Goal: Task Accomplishment & Management: Complete application form

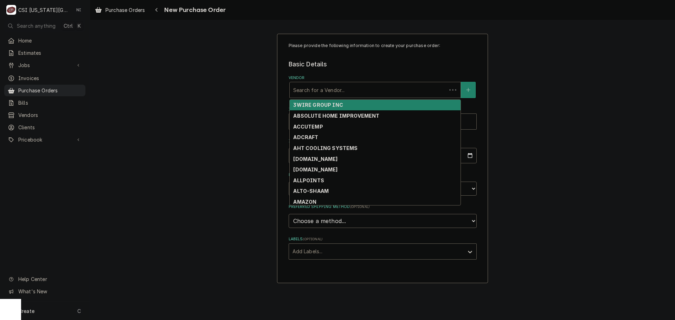
drag, startPoint x: 326, startPoint y: 92, endPoint x: 332, endPoint y: 95, distance: 6.1
click at [328, 93] on div "Vendor" at bounding box center [368, 90] width 150 height 13
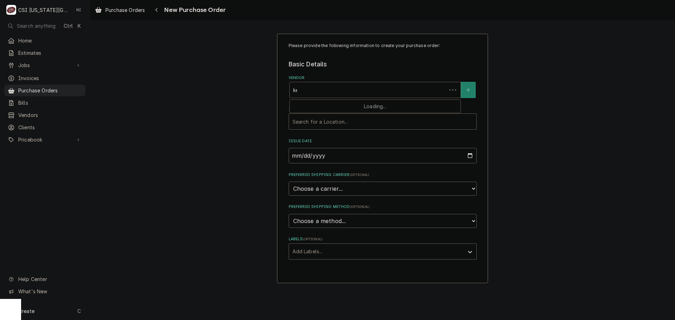
type input "key"
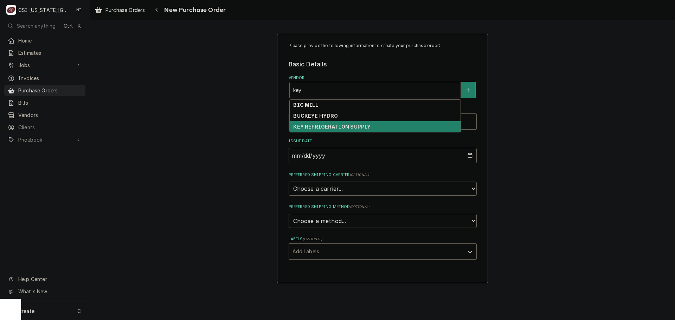
click at [337, 126] on strong "KEY REFRIGERATION SUPPLY" at bounding box center [331, 127] width 77 height 6
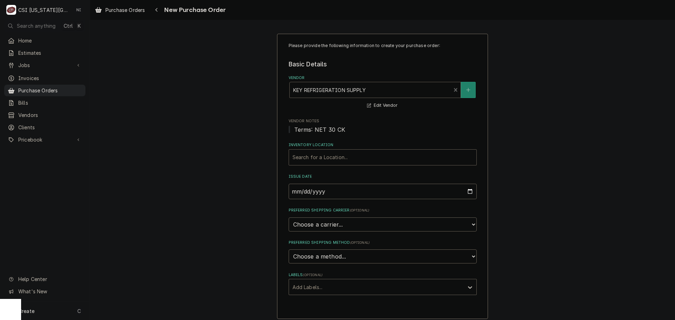
click at [337, 153] on div "Inventory Location" at bounding box center [382, 157] width 180 height 13
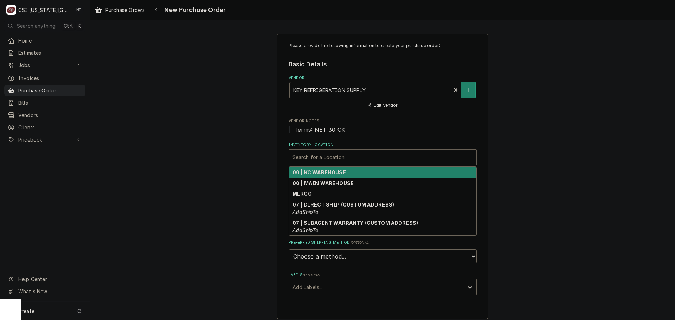
drag, startPoint x: 334, startPoint y: 171, endPoint x: 334, endPoint y: 175, distance: 3.9
click at [334, 173] on strong "00 | KC WAREHOUSE" at bounding box center [318, 172] width 53 height 6
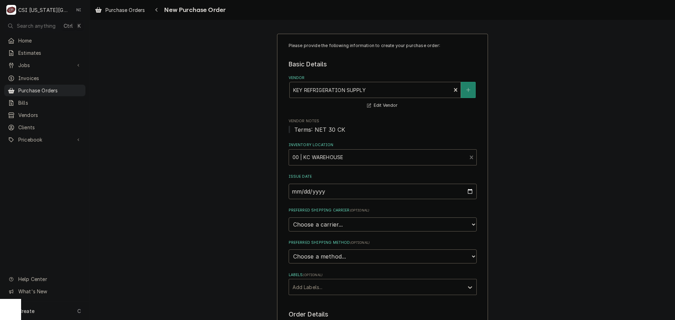
click at [317, 289] on div "Labels" at bounding box center [376, 287] width 168 height 13
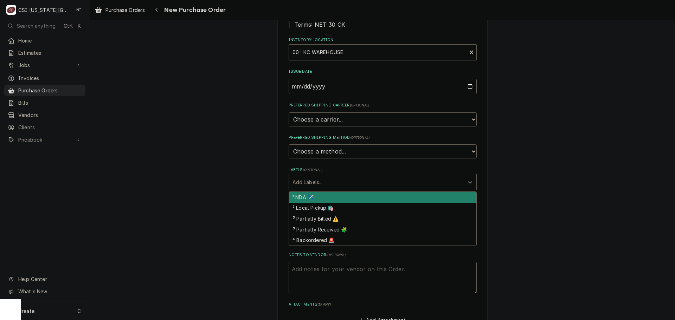
scroll to position [105, 0]
click at [327, 204] on div "² Local Pickup 🛍️" at bounding box center [382, 207] width 187 height 11
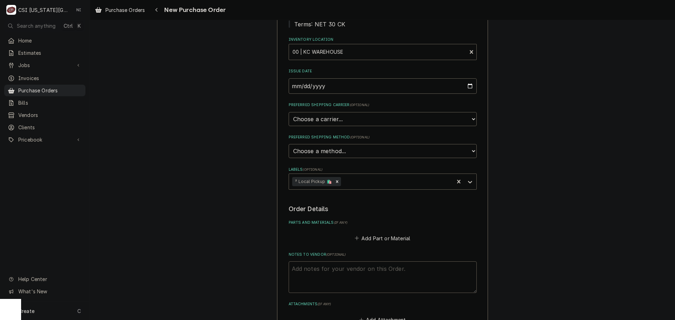
click at [360, 269] on textarea "Notes to Vendor ( optional )" at bounding box center [383, 277] width 188 height 32
type textarea "x"
type textarea "t"
type textarea "x"
type textarea "ty"
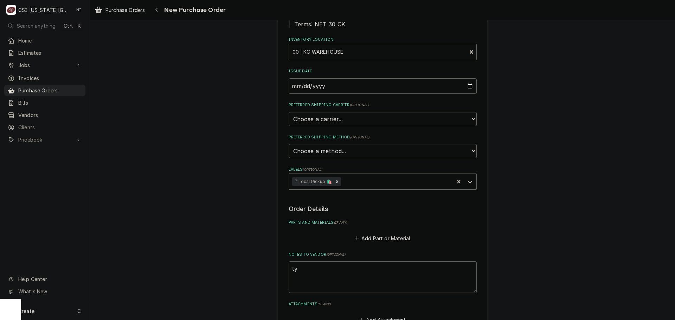
type textarea "x"
type textarea "tye"
type textarea "x"
type textarea "tyel"
type textarea "x"
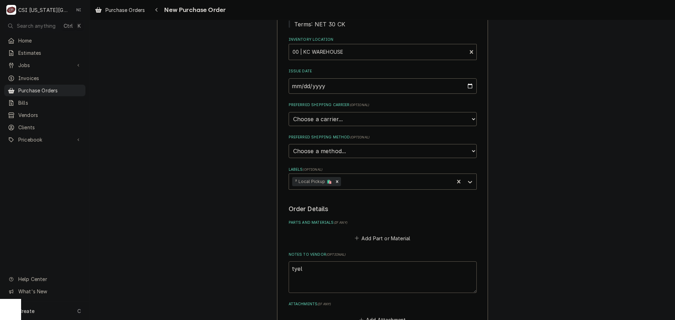
type textarea "tyelr"
type textarea "x"
type textarea "tyelr"
type textarea "x"
type textarea "tyelr"
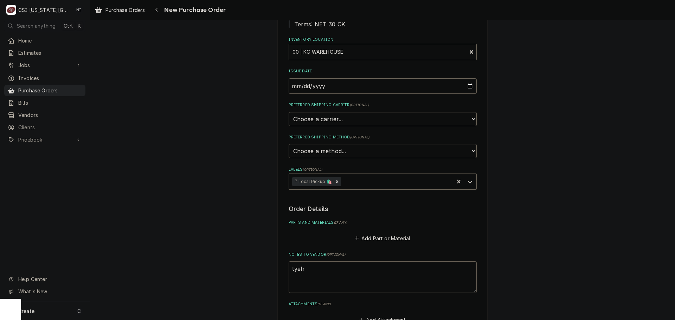
type textarea "x"
type textarea "tyel"
type textarea "x"
type textarea "tye"
type textarea "x"
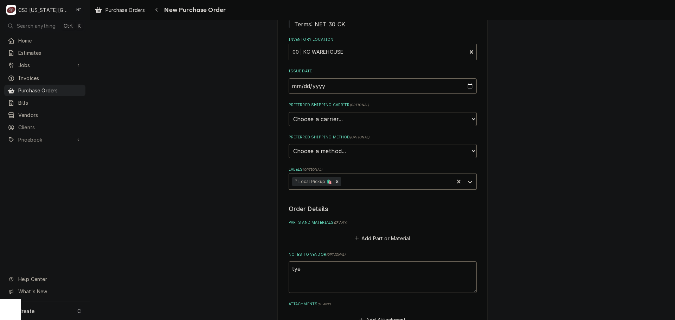
type textarea "ty"
type textarea "x"
type textarea "tyl"
type textarea "x"
type textarea "tyler"
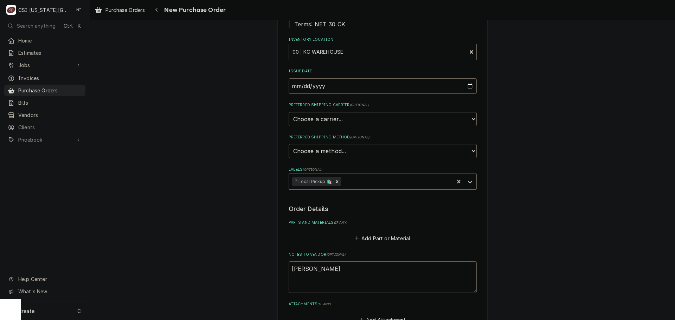
type textarea "x"
type textarea "tyler"
type textarea "x"
type textarea "tyler t"
type textarea "x"
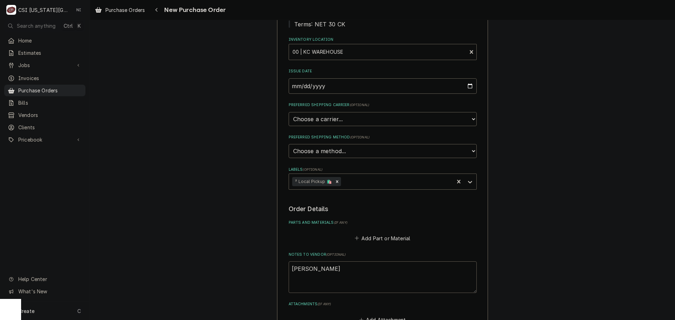
type textarea "tyler tr"
type textarea "x"
type textarea "tyler tru"
type textarea "x"
type textarea "tyler truc"
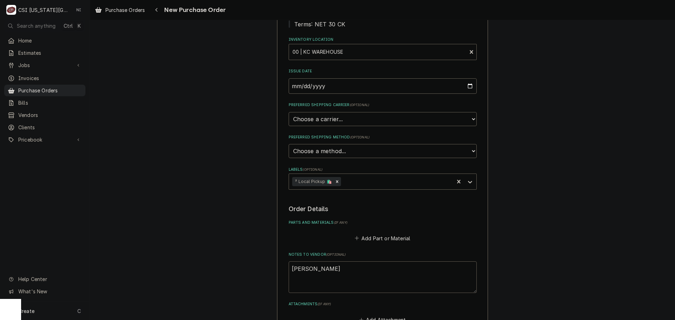
type textarea "x"
type textarea "tyler truck"
type textarea "x"
type textarea "tyler truck"
type textarea "x"
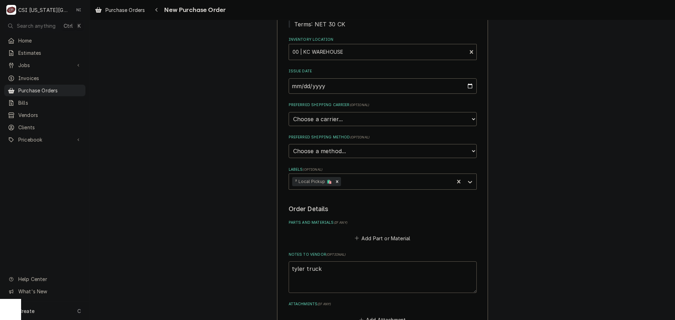
type textarea "tyler truck s"
type textarea "x"
type textarea "tyler truck st"
type textarea "x"
type textarea "tyler truck sto"
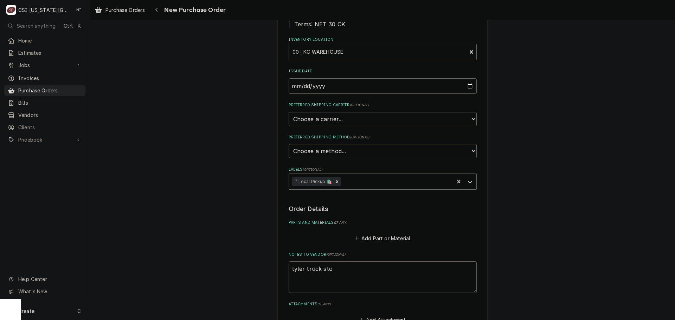
type textarea "x"
type textarea "tyler truck stoc"
type textarea "x"
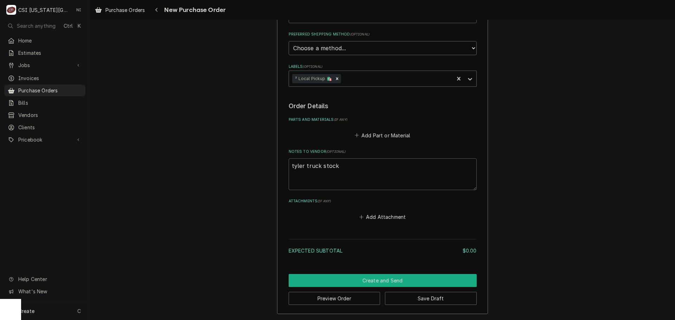
type textarea "tyler truck stock"
drag, startPoint x: 388, startPoint y: 278, endPoint x: 504, endPoint y: 267, distance: 116.4
click at [388, 278] on button "Create and Send" at bounding box center [383, 280] width 188 height 13
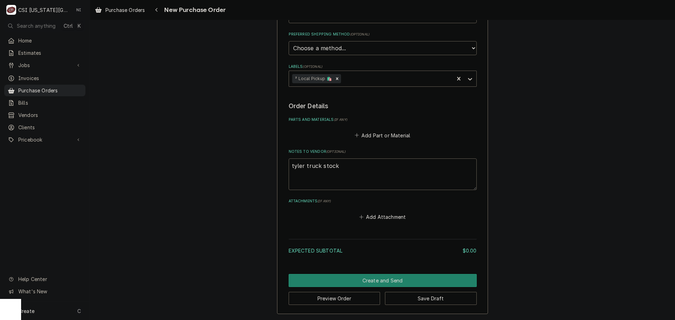
scroll to position [205, 0]
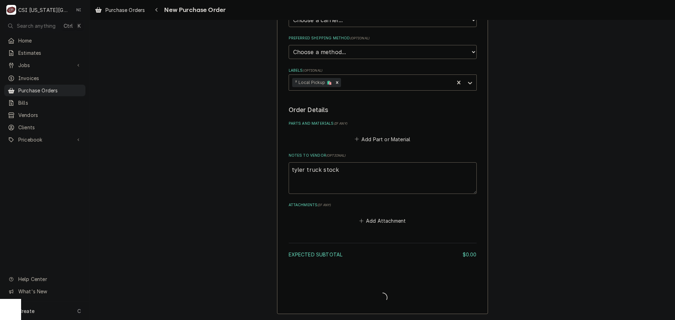
type textarea "x"
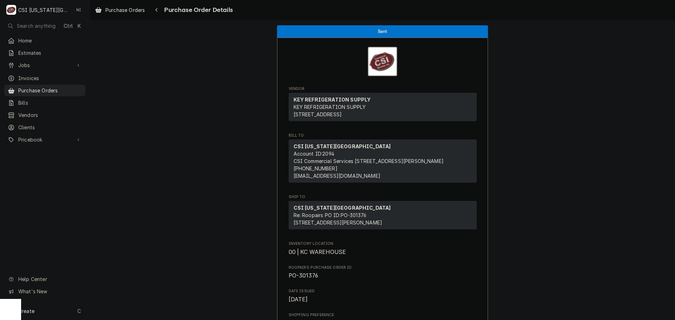
click at [59, 311] on div "Create C" at bounding box center [45, 311] width 90 height 18
click at [147, 265] on div "Purchase Order" at bounding box center [126, 262] width 60 height 9
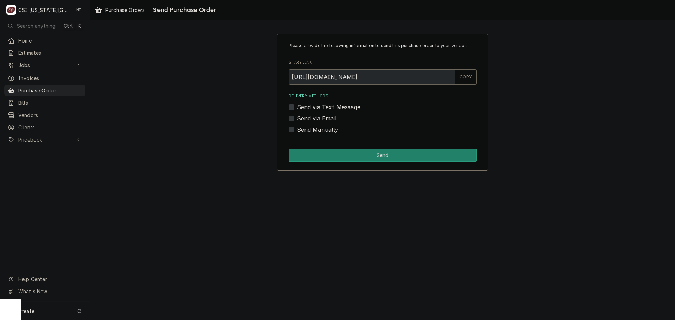
click at [297, 131] on label "Send Manually" at bounding box center [317, 129] width 41 height 8
click at [297, 131] on input "Send Manually" at bounding box center [391, 132] width 188 height 15
checkbox input "true"
click at [302, 162] on div "Please provide the following information to send this purchase order to your ve…" at bounding box center [382, 102] width 211 height 137
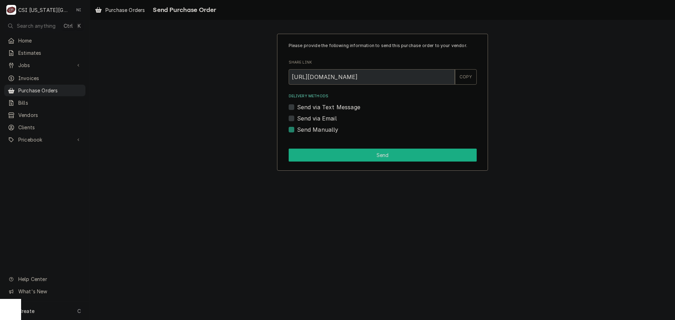
click at [300, 154] on button "Send" at bounding box center [383, 155] width 188 height 13
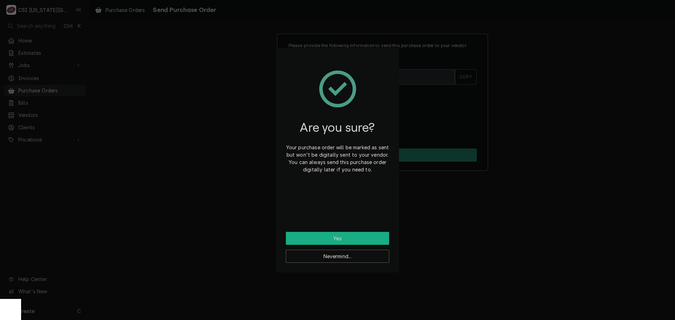
click at [344, 237] on button "Yes" at bounding box center [337, 238] width 103 height 13
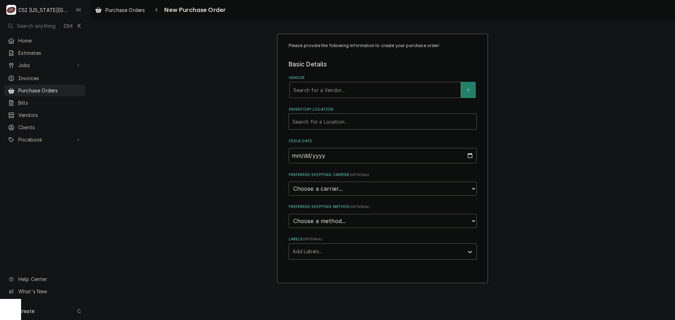
click at [349, 87] on div "Vendor" at bounding box center [375, 90] width 164 height 13
type input "home"
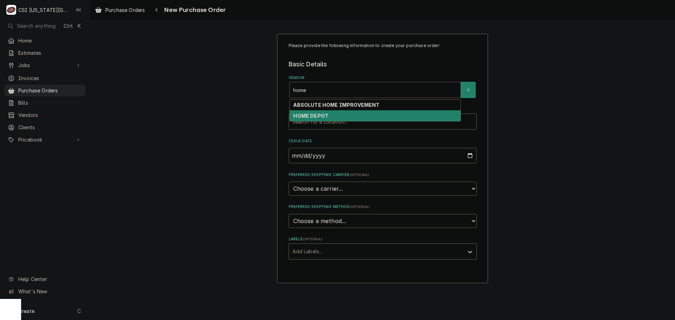
click at [345, 111] on div "HOME DEPOT" at bounding box center [375, 115] width 171 height 11
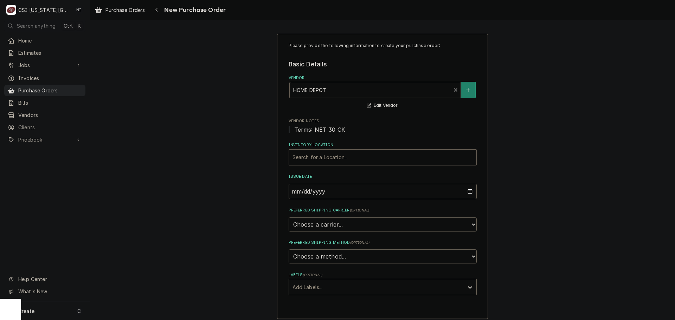
click at [338, 159] on div "Inventory Location" at bounding box center [382, 157] width 180 height 13
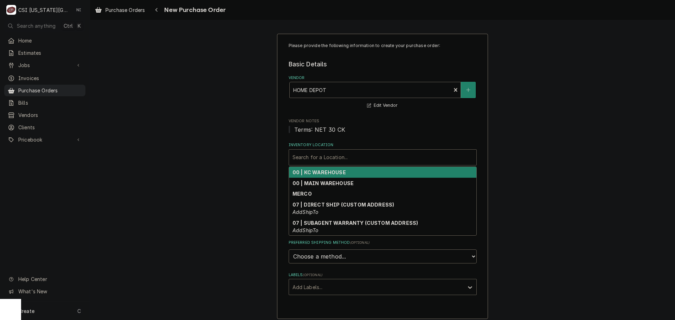
click at [330, 173] on strong "00 | KC WAREHOUSE" at bounding box center [318, 172] width 53 height 6
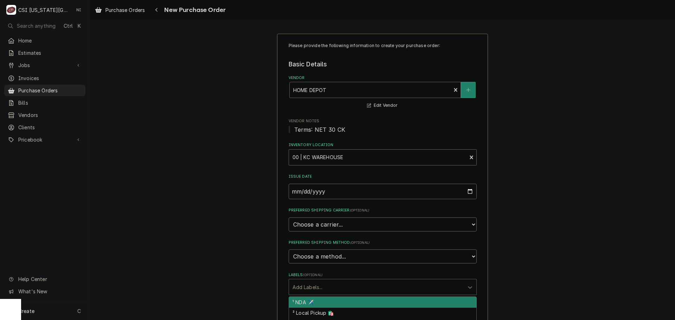
click at [336, 284] on div "Labels" at bounding box center [376, 287] width 168 height 13
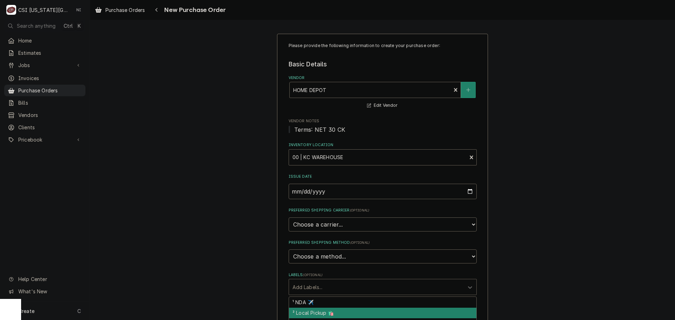
drag, startPoint x: 327, startPoint y: 312, endPoint x: 334, endPoint y: 308, distance: 8.0
click at [328, 312] on div "² Local Pickup 🛍️" at bounding box center [382, 313] width 187 height 11
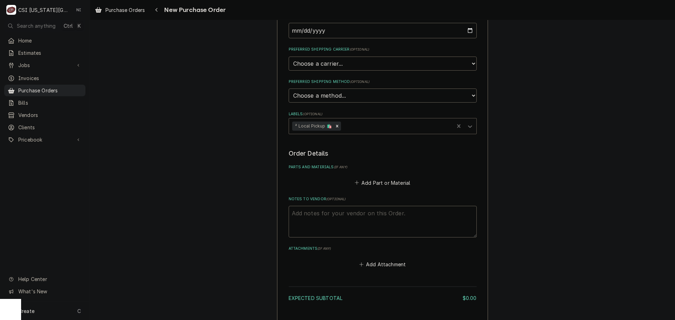
scroll to position [208, 0]
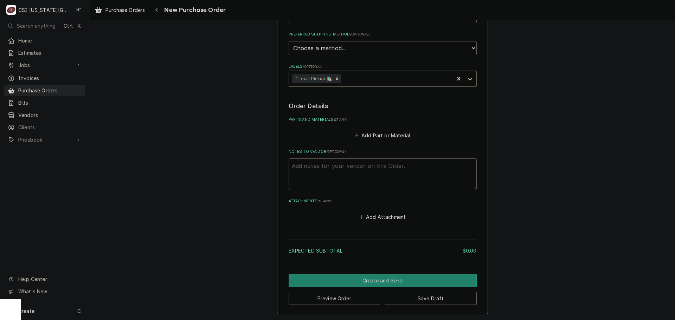
click at [355, 167] on textarea "Notes to Vendor ( optional )" at bounding box center [383, 174] width 188 height 32
type textarea "x"
type textarea "g"
type textarea "x"
type textarea "go"
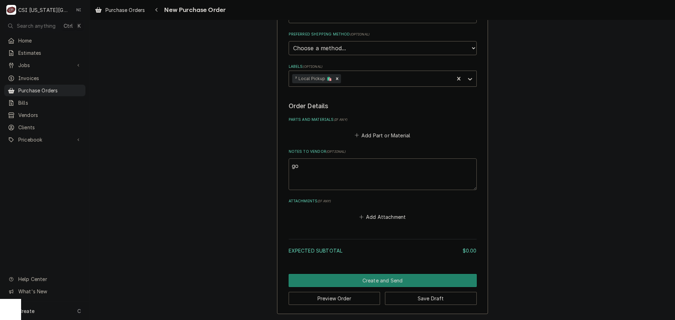
type textarea "x"
type textarea "goo"
type textarea "x"
type textarea "good"
type textarea "x"
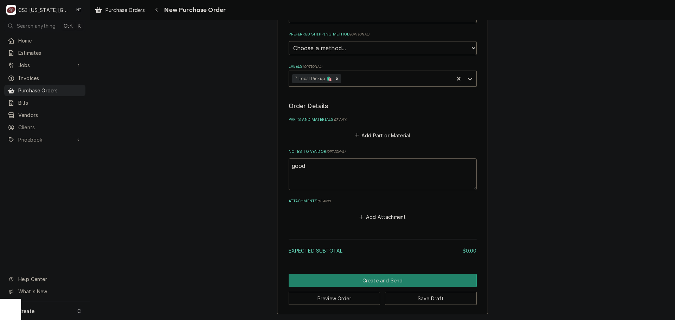
type textarea "goodr"
type textarea "x"
type textarea "goodri"
type textarea "x"
type textarea "goodric"
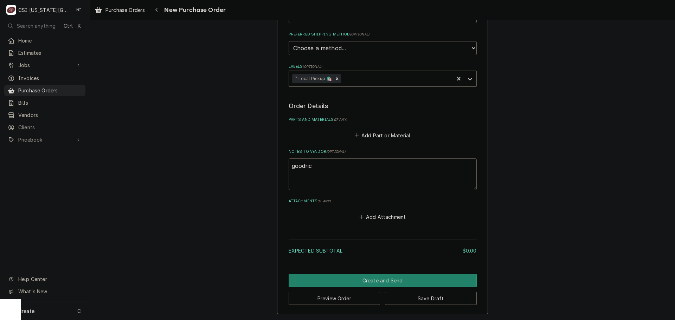
type textarea "x"
type textarea "goodrich"
click at [386, 136] on button "Add Part or Material" at bounding box center [382, 135] width 58 height 10
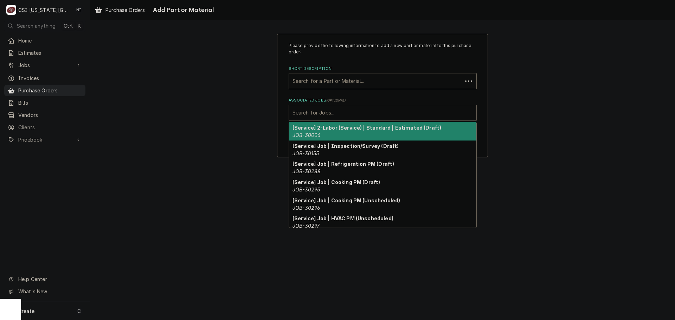
click at [334, 108] on div "Associated Jobs" at bounding box center [382, 112] width 180 height 13
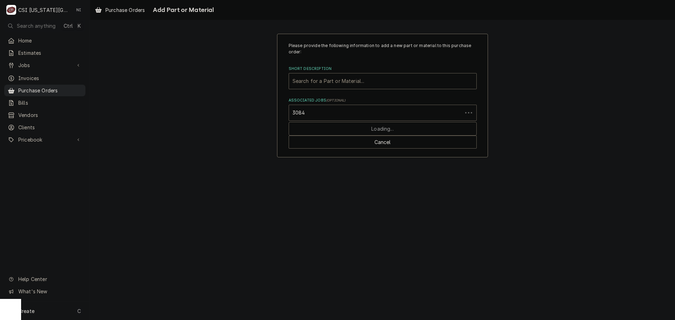
type input "30849"
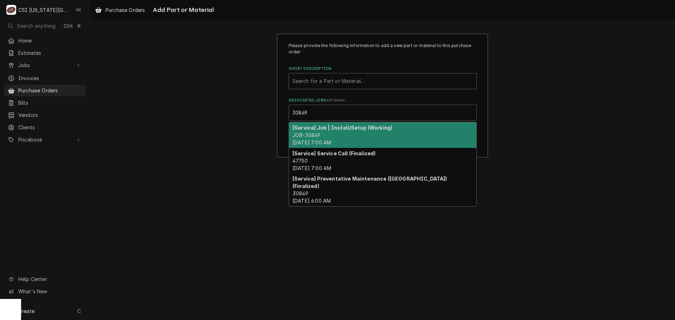
click at [335, 129] on strong "[Service] Job | Install/Setup (Working)" at bounding box center [342, 128] width 100 height 6
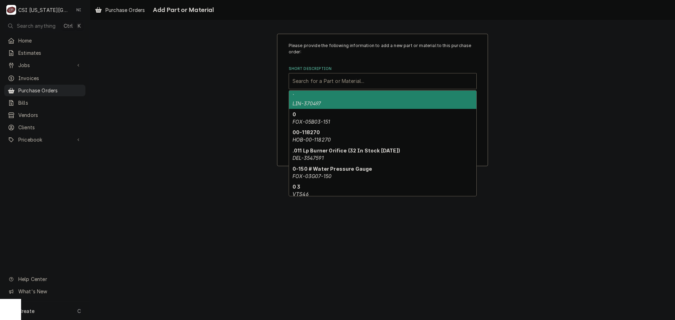
paste input "BER-01-404575-01032"
type input "BER-01-404575-01032"
click at [337, 80] on div "BER-01-404575-01032" at bounding box center [382, 81] width 180 height 13
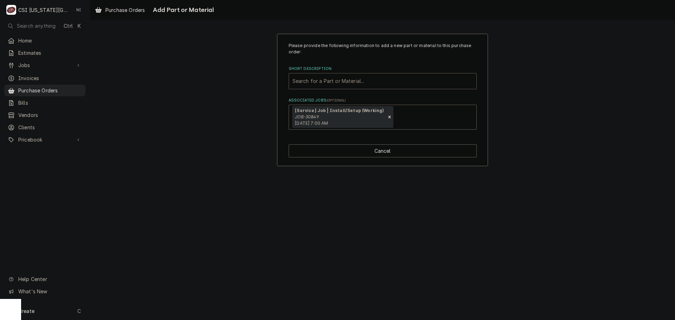
drag, startPoint x: 348, startPoint y: 83, endPoint x: 264, endPoint y: 85, distance: 84.0
click at [264, 85] on div "Please provide the following information to add a new part or material to this …" at bounding box center [382, 99] width 585 height 145
type input "misc pro"
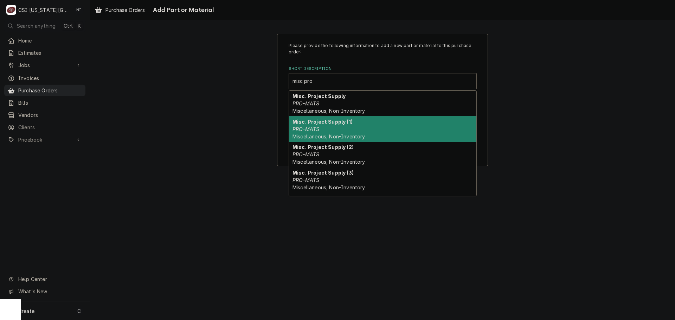
click at [299, 128] on em "PRO-MATS" at bounding box center [305, 129] width 27 height 6
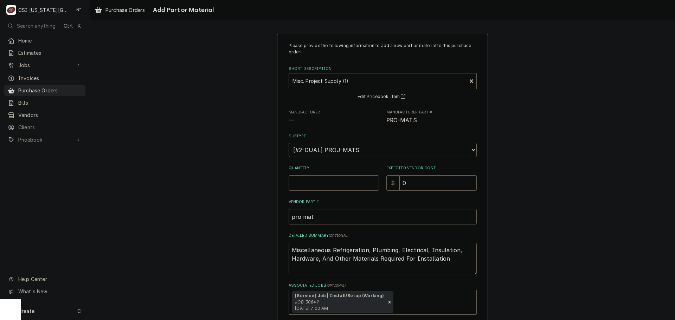
click at [316, 179] on input "Quantity" at bounding box center [334, 182] width 90 height 15
type textarea "x"
type input "1"
drag, startPoint x: 457, startPoint y: 261, endPoint x: 244, endPoint y: 231, distance: 214.8
click at [244, 233] on div "Please provide the following information to add a new part or material to this …" at bounding box center [382, 192] width 585 height 330
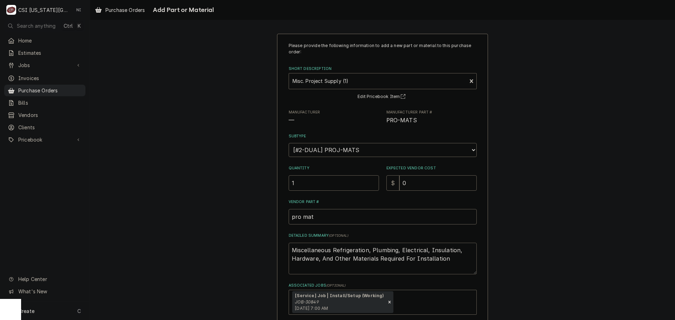
type textarea "x"
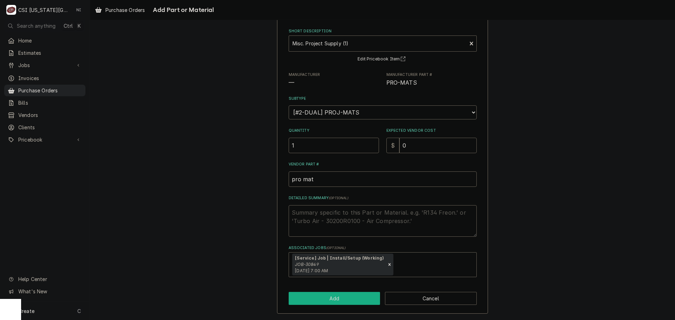
click at [347, 297] on button "Add" at bounding box center [335, 298] width 92 height 13
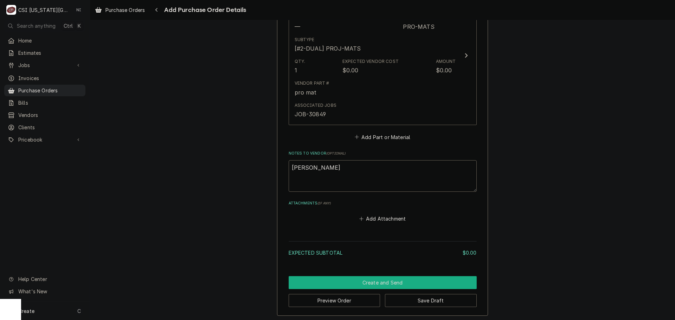
click at [364, 278] on button "Create and Send" at bounding box center [383, 282] width 188 height 13
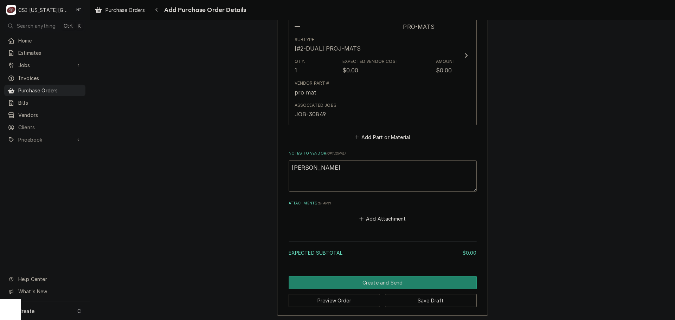
scroll to position [347, 0]
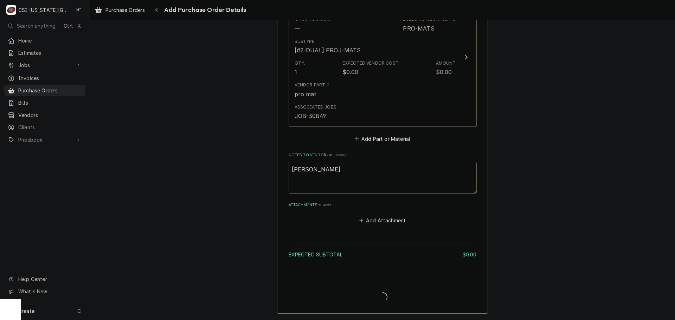
type textarea "x"
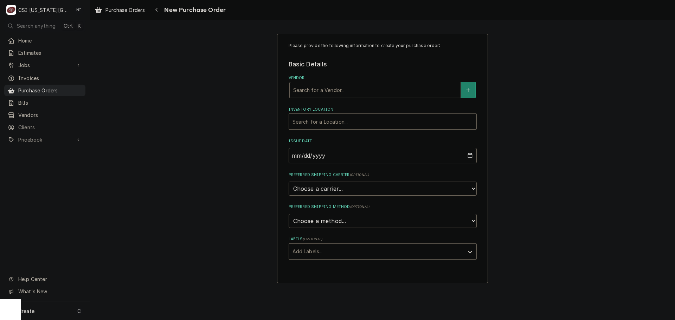
click at [348, 88] on div "Vendor" at bounding box center [375, 90] width 164 height 13
type input "interstate"
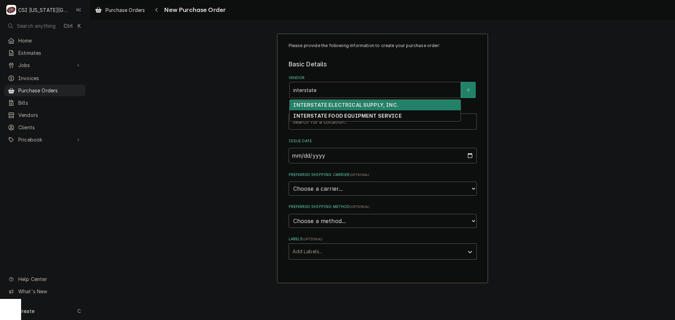
click at [333, 105] on strong "INTERSTATE ELECTRICAL SUPPLY, INC." at bounding box center [345, 105] width 105 height 6
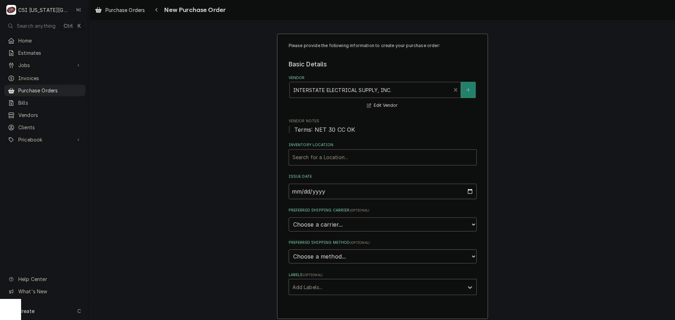
click at [326, 155] on div "Inventory Location" at bounding box center [382, 157] width 180 height 13
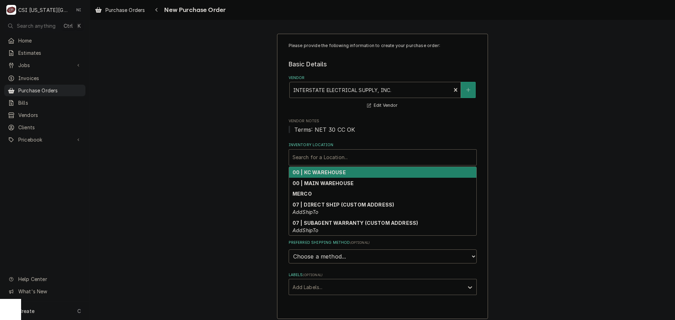
click at [328, 174] on strong "00 | KC WAREHOUSE" at bounding box center [318, 172] width 53 height 6
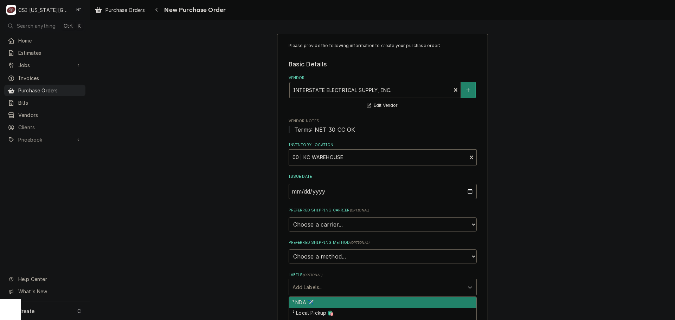
click at [332, 281] on div "Labels" at bounding box center [376, 287] width 168 height 13
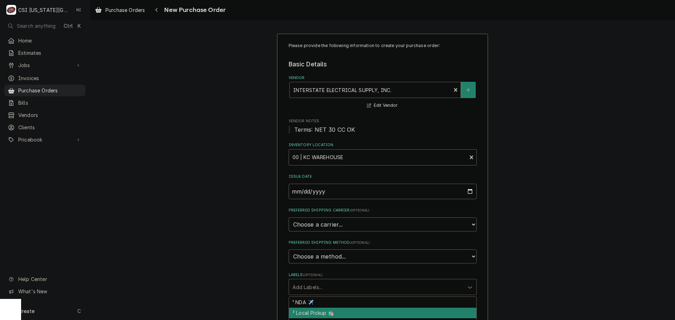
drag, startPoint x: 325, startPoint y: 313, endPoint x: 381, endPoint y: 301, distance: 57.2
click at [326, 313] on div "² Local Pickup 🛍️" at bounding box center [382, 313] width 187 height 11
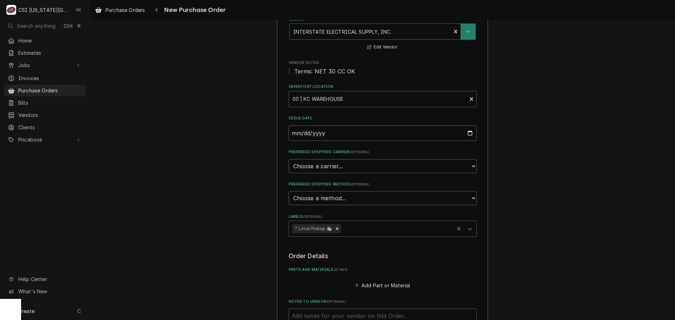
scroll to position [70, 0]
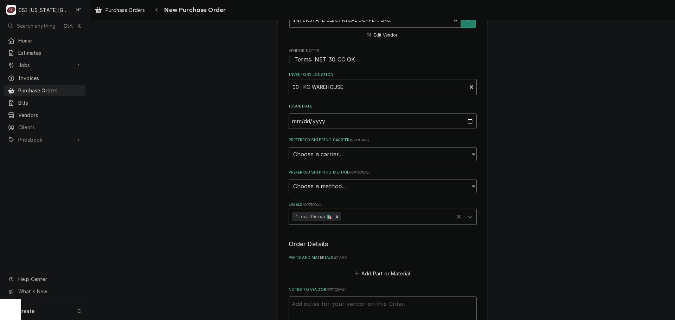
drag, startPoint x: 339, startPoint y: 301, endPoint x: 342, endPoint y: 306, distance: 6.5
click at [342, 305] on textarea "Notes to Vendor ( optional )" at bounding box center [383, 313] width 188 height 32
type textarea "x"
type textarea "c"
type textarea "x"
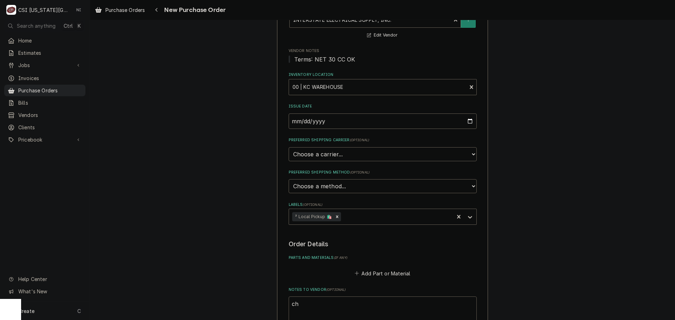
type textarea "chr"
type textarea "x"
type textarea "chri"
type textarea "x"
type textarea "chris"
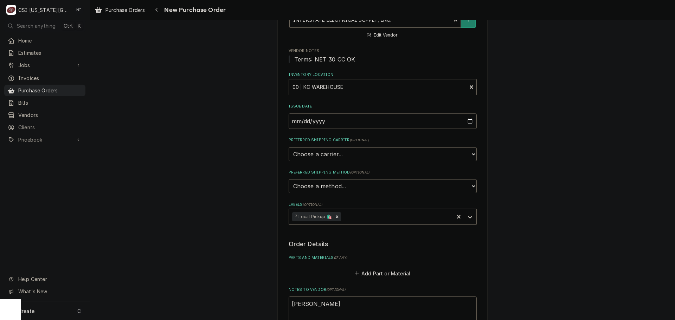
type textarea "x"
type textarea "christ"
type textarea "x"
type textarea "christi"
type textarea "x"
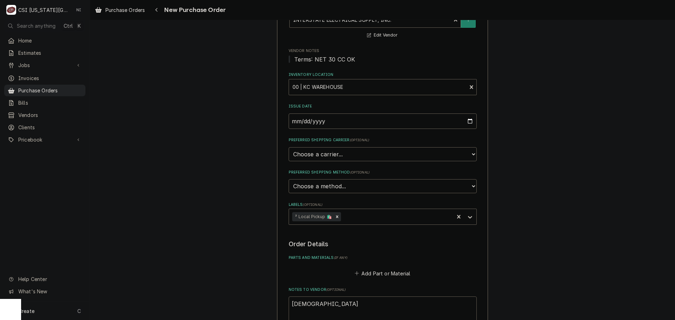
type textarea "christia"
type textarea "x"
type textarea "christian"
type textarea "x"
type textarea "christian"
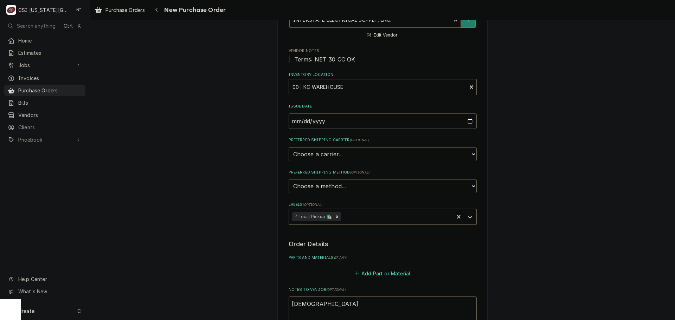
click at [368, 277] on button "Add Part or Material" at bounding box center [382, 273] width 58 height 10
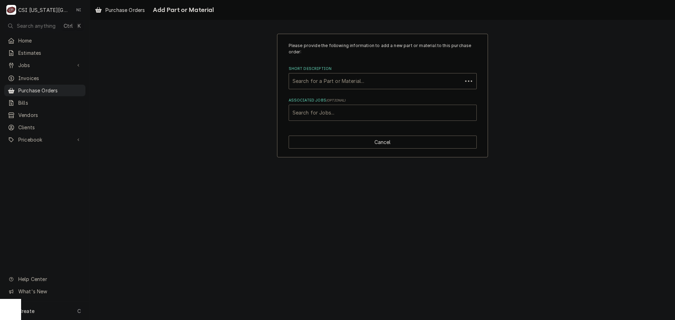
click at [361, 109] on div "Associated Jobs" at bounding box center [382, 112] width 180 height 13
type input "32413"
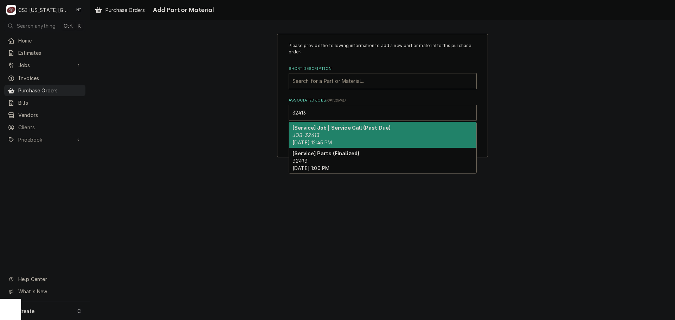
click at [326, 134] on div "[Service] Job | Service Call (Past Due) JOB-32413 Thu, Aug 28th, 2025 - 12:45 PM" at bounding box center [382, 135] width 187 height 26
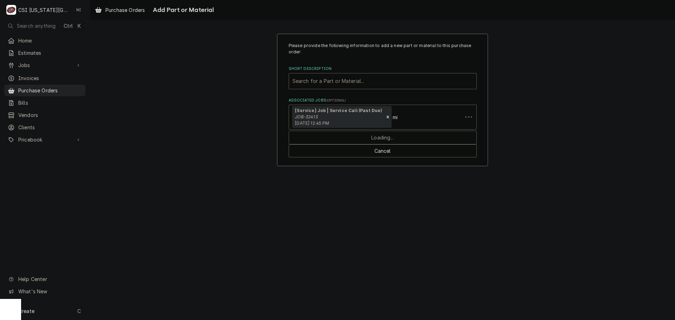
type input "m"
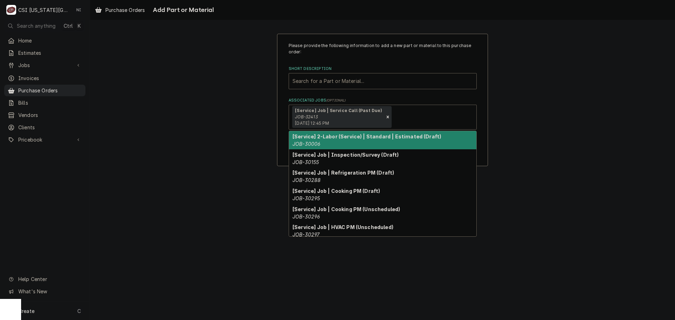
click at [334, 83] on div "Short Description" at bounding box center [382, 81] width 180 height 13
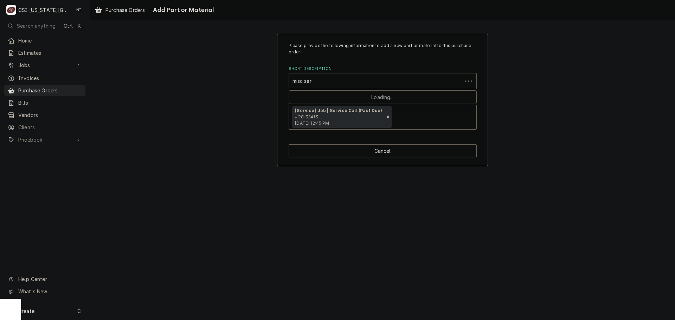
type input "misc serv"
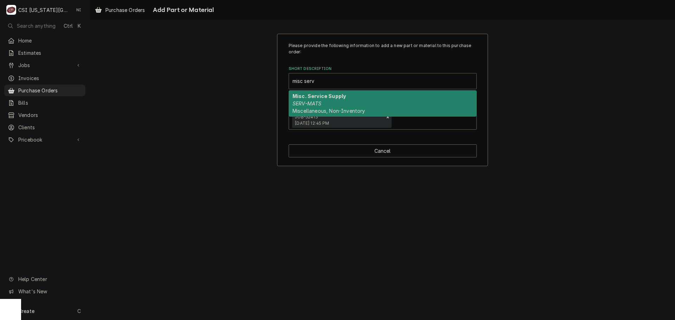
click at [307, 100] on div "Misc. Service Supply SERV-MATS Miscellaneous, Non-Inventory" at bounding box center [382, 104] width 187 height 26
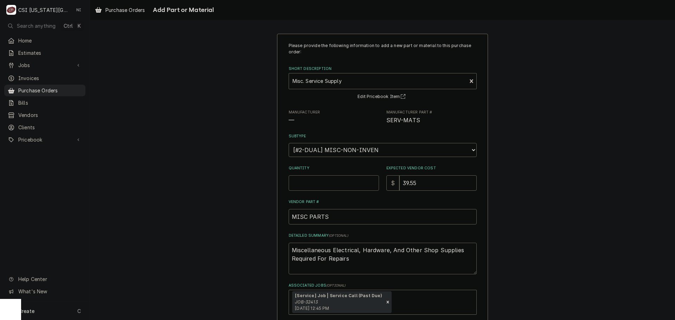
drag, startPoint x: 315, startPoint y: 179, endPoint x: 312, endPoint y: 171, distance: 8.4
click at [312, 177] on input "Quantity" at bounding box center [334, 182] width 90 height 15
type textarea "x"
type input "1"
type textarea "x"
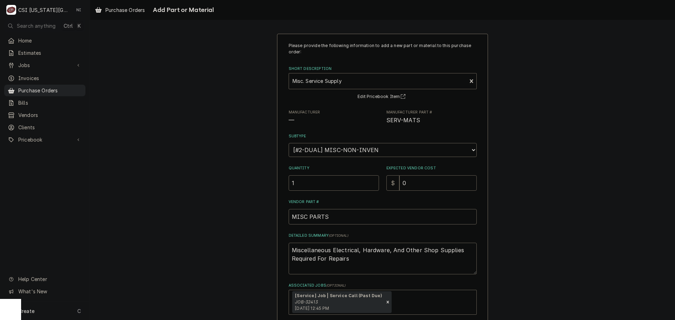
type input "0"
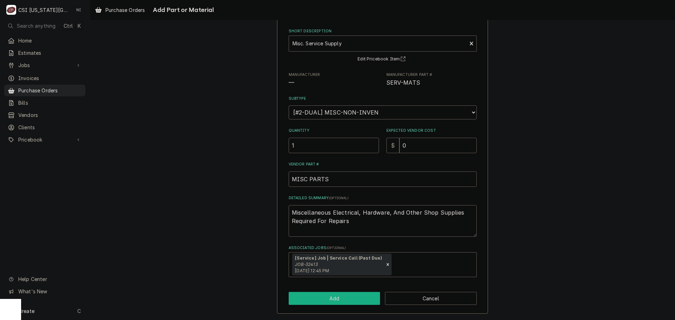
click at [345, 299] on button "Add" at bounding box center [335, 298] width 92 height 13
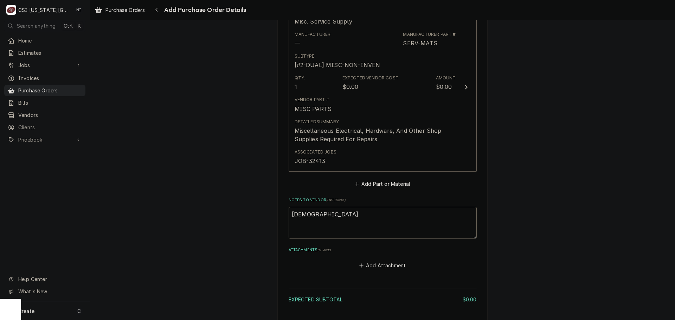
scroll to position [351, 0]
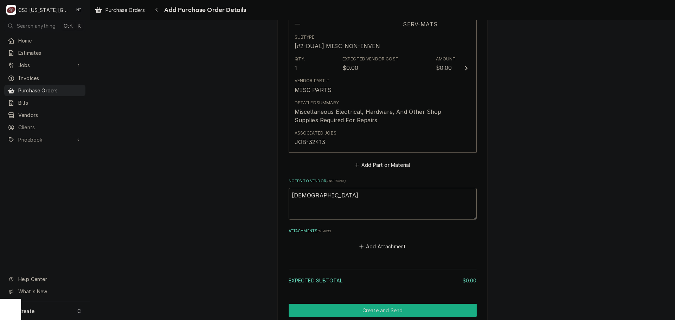
click at [371, 312] on button "Create and Send" at bounding box center [383, 310] width 188 height 13
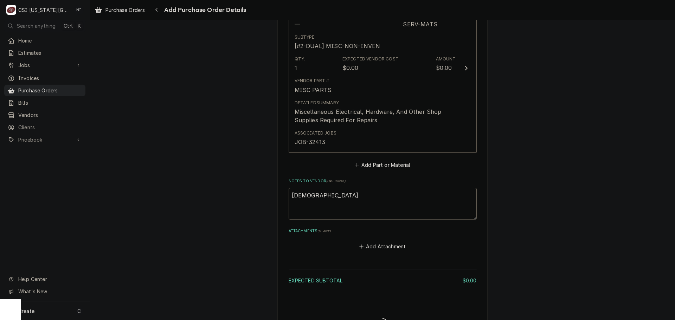
type textarea "x"
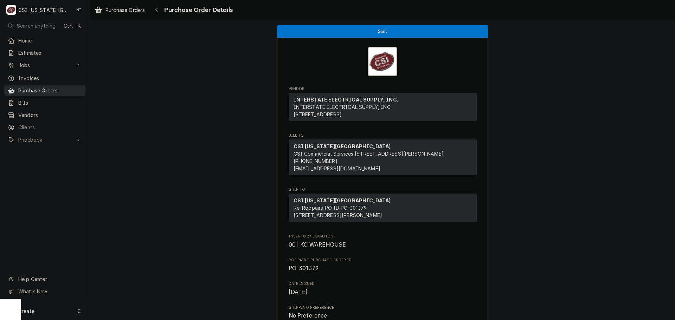
drag, startPoint x: 50, startPoint y: 89, endPoint x: 56, endPoint y: 86, distance: 6.5
click at [50, 89] on span "Purchase Orders" at bounding box center [50, 90] width 64 height 7
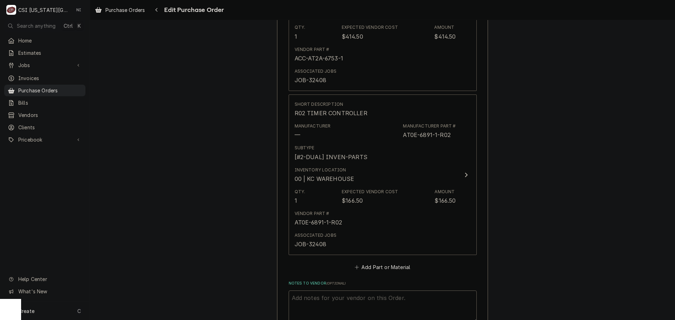
scroll to position [528, 0]
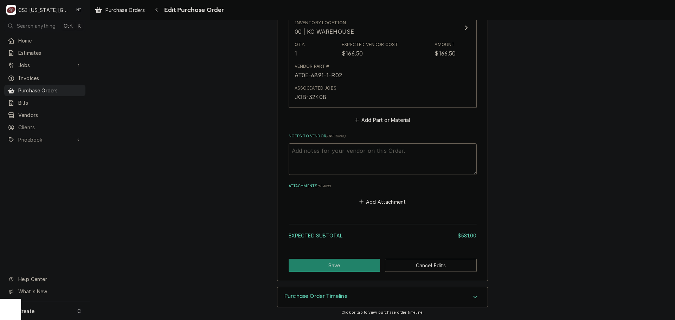
click at [348, 148] on textarea "Notes to Vendor ( optional )" at bounding box center [383, 159] width 188 height 32
type textarea "x"
type textarea "H"
type textarea "x"
type textarea "Ha"
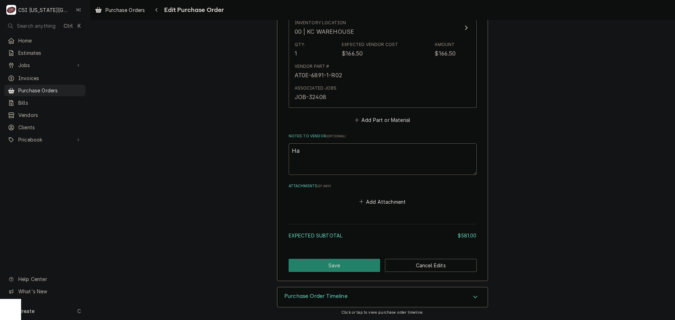
type textarea "x"
type textarea "Hav"
type textarea "x"
type textarea "Have"
type textarea "x"
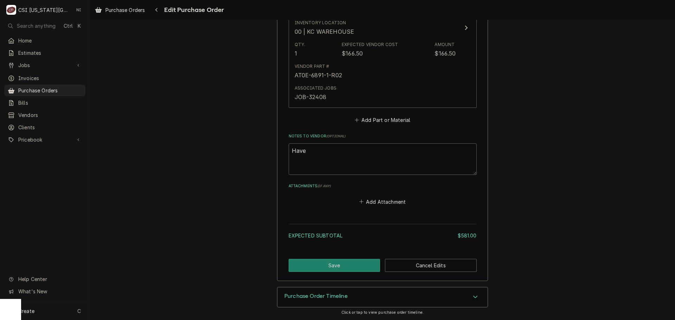
type textarea "Have t"
type textarea "x"
type textarea "Have to"
type textarea "x"
type textarea "Have to"
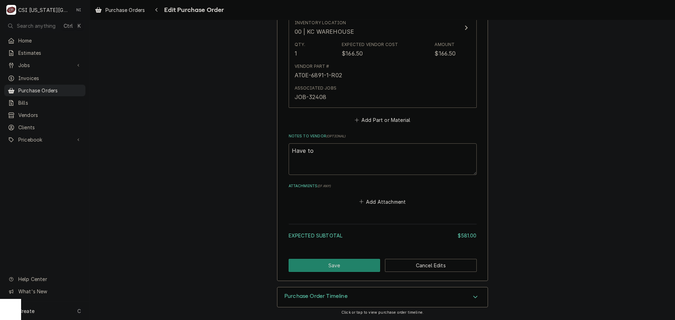
type textarea "x"
type textarea "Have to or"
type textarea "x"
type textarea "Have to ord"
type textarea "x"
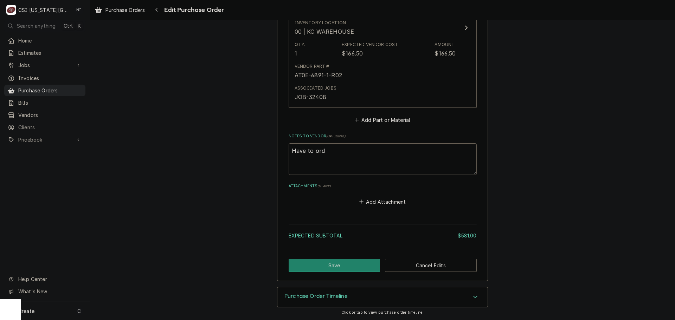
type textarea "Have to orde"
type textarea "x"
type textarea "Have to order"
type textarea "x"
type textarea "Have to order"
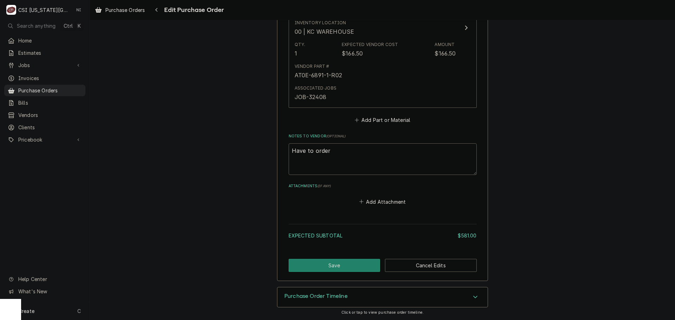
type textarea "x"
type textarea "Have to order 2"
type textarea "x"
type textarea "Have to order 2"
type textarea "x"
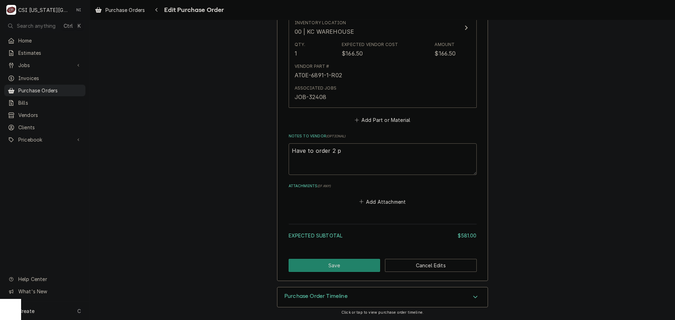
type textarea "Have to order 2 pe"
type textarea "x"
type textarea "Have to order 2 per"
type textarea "x"
type textarea "Have to order 2 per A"
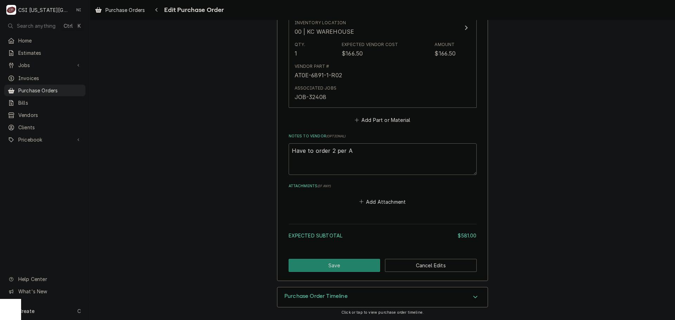
type textarea "x"
type textarea "Have to order 2 per Ac"
type textarea "x"
type textarea "Have to order 2 per Acc"
type textarea "x"
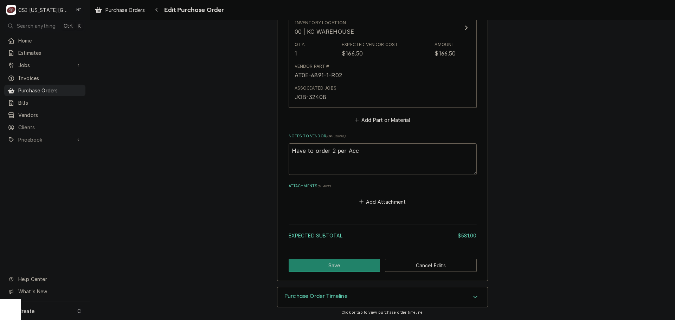
type textarea "Have to order 2 per Accu"
type textarea "x"
type textarea "Have to order 2 per Accut"
type textarea "x"
type textarea "Have to order 2 per Accute"
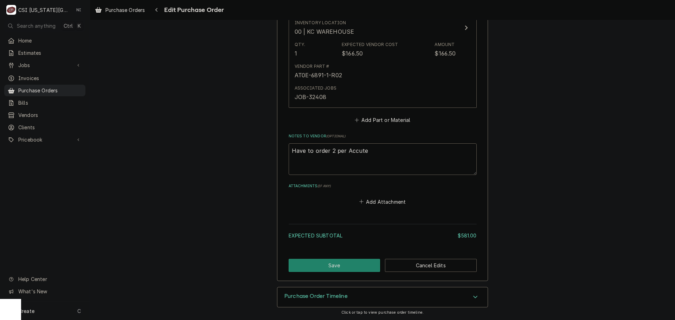
type textarea "x"
type textarea "Have to order 2 per Accutemp"
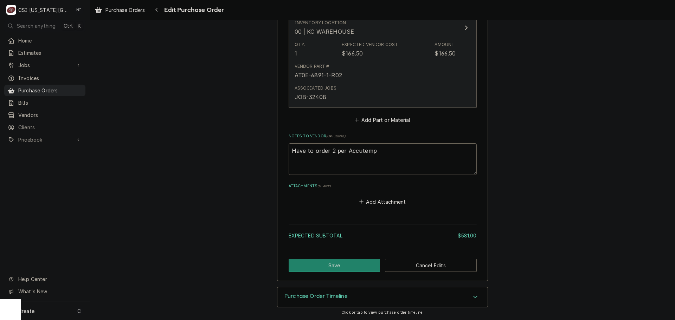
click at [364, 93] on div "Associated Jobs JOB-32408" at bounding box center [374, 93] width 161 height 22
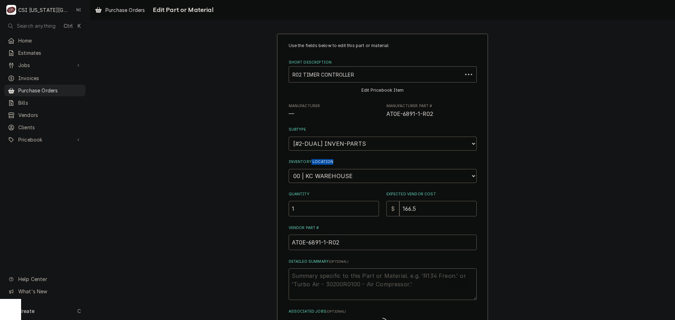
click at [274, 169] on div "Use the fields below to edit this part or material: Short Description R02 TIMER…" at bounding box center [382, 209] width 585 height 364
drag, startPoint x: 288, startPoint y: 211, endPoint x: 235, endPoint y: 211, distance: 52.4
click at [239, 211] on div "Use the fields below to edit this part or material: Short Description R02 TIMER…" at bounding box center [382, 211] width 585 height 368
type textarea "x"
type input "2"
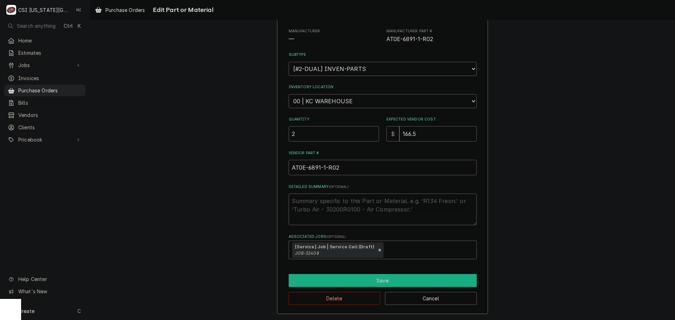
click at [370, 277] on button "Save" at bounding box center [383, 280] width 188 height 13
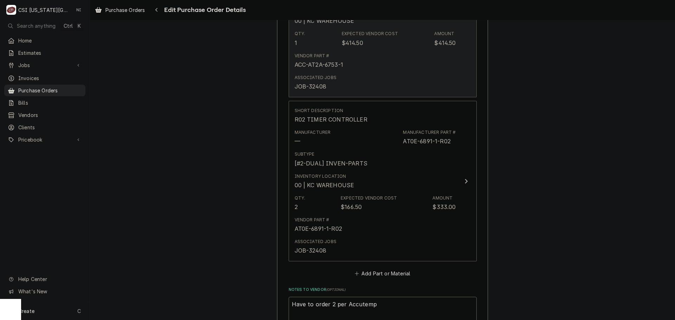
scroll to position [246, 0]
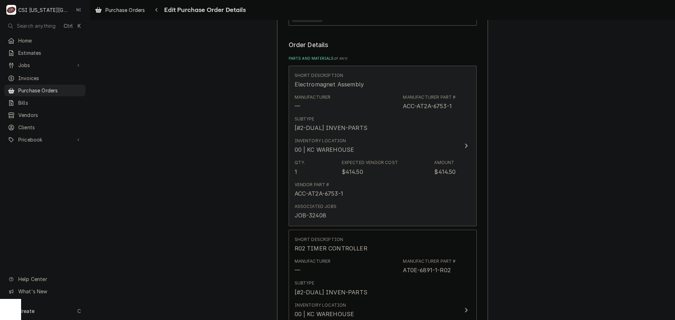
click at [336, 153] on div "00 | KC WAREHOUSE" at bounding box center [324, 149] width 60 height 8
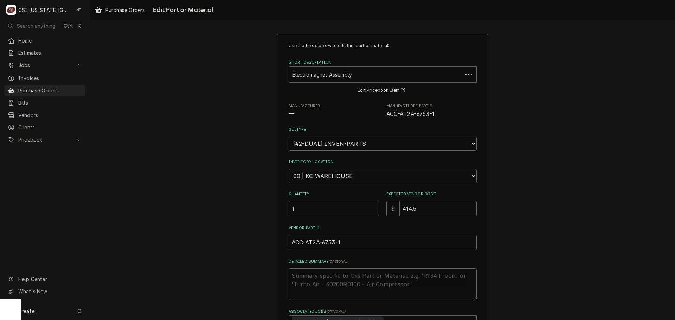
click at [305, 171] on select "Choose a location... 00 | KC WAREHOUSE 00 | MAIN WAREHOUSE 01 | BRIAN BREAZIER …" at bounding box center [383, 176] width 188 height 14
click at [309, 202] on input "1" at bounding box center [334, 208] width 90 height 15
drag, startPoint x: 285, startPoint y: 209, endPoint x: 239, endPoint y: 210, distance: 45.7
click at [242, 210] on div "Use the fields below to edit this part or material: Short Description Electroma…" at bounding box center [382, 211] width 585 height 368
type textarea "x"
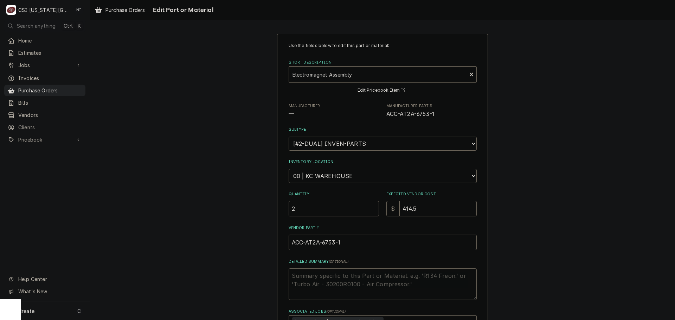
type input "2"
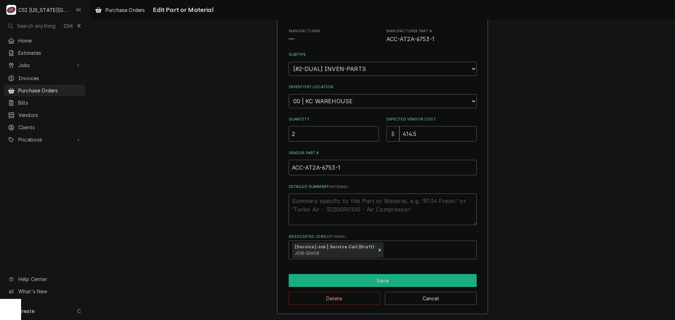
click at [325, 281] on button "Save" at bounding box center [383, 280] width 188 height 13
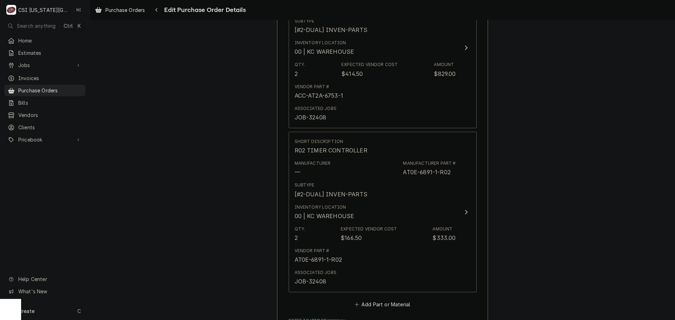
scroll to position [492, 0]
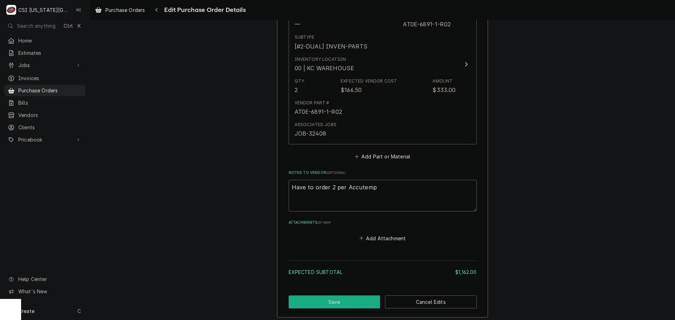
click at [355, 302] on button "Save" at bounding box center [335, 302] width 92 height 13
type textarea "x"
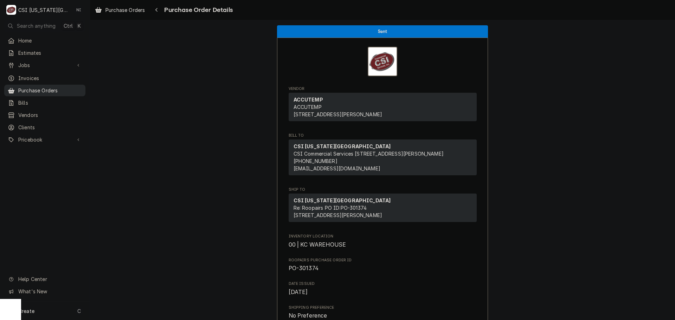
click at [30, 89] on span "Purchase Orders" at bounding box center [50, 90] width 64 height 7
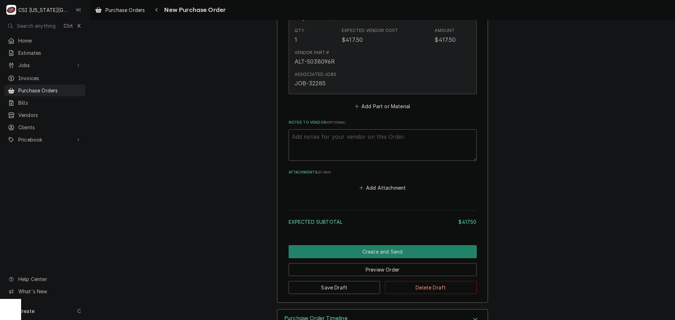
scroll to position [400, 0]
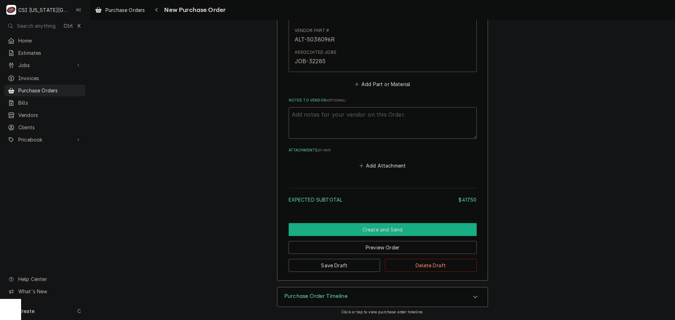
drag, startPoint x: 373, startPoint y: 233, endPoint x: 385, endPoint y: 223, distance: 15.5
click at [373, 233] on button "Create and Send" at bounding box center [383, 229] width 188 height 13
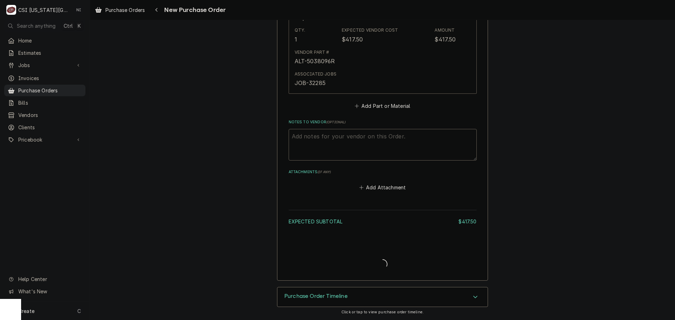
scroll to position [378, 0]
type textarea "x"
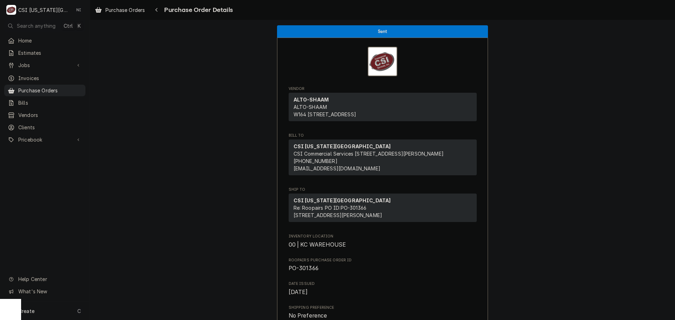
drag, startPoint x: 76, startPoint y: 89, endPoint x: 118, endPoint y: 82, distance: 42.7
click at [76, 89] on span "Purchase Orders" at bounding box center [50, 90] width 64 height 7
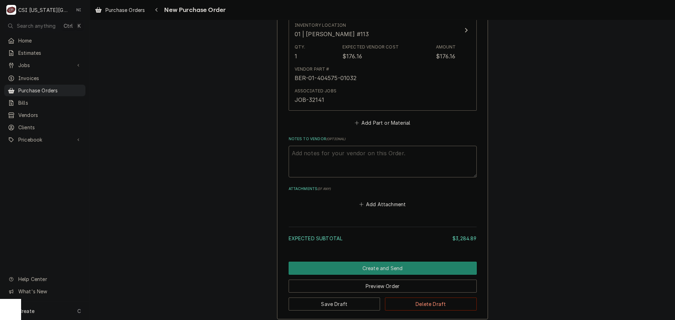
scroll to position [3027, 0]
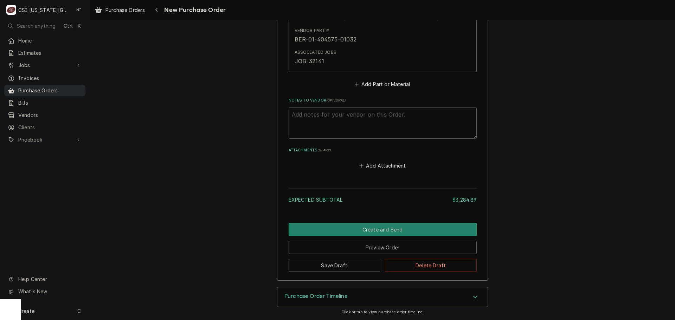
drag, startPoint x: 77, startPoint y: 88, endPoint x: 82, endPoint y: 88, distance: 4.6
click at [77, 88] on span "Purchase Orders" at bounding box center [50, 90] width 64 height 7
click at [422, 229] on button "Create and Send" at bounding box center [383, 229] width 188 height 13
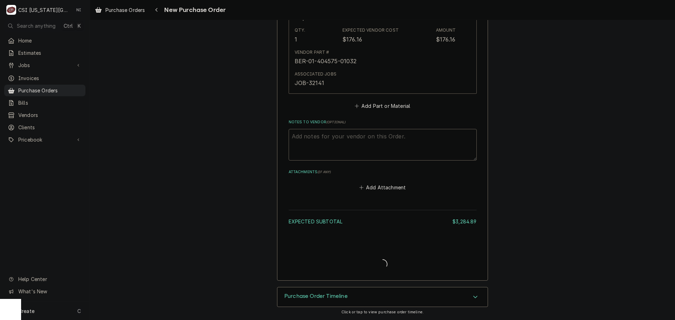
scroll to position [3006, 0]
type textarea "x"
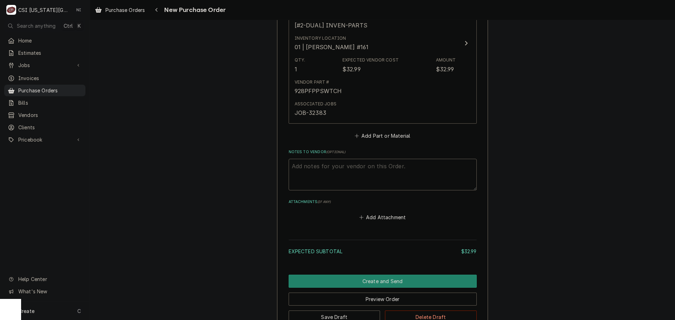
scroll to position [387, 0]
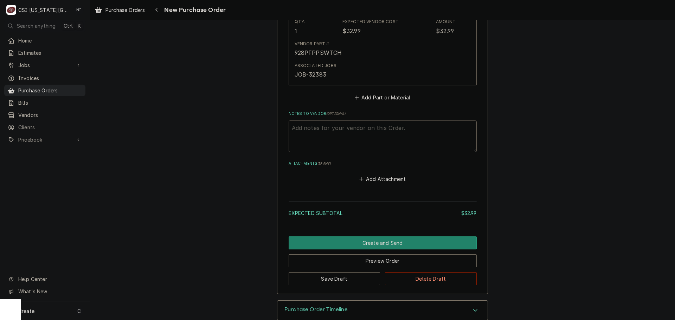
click at [336, 132] on textarea "Notes to Vendor ( optional )" at bounding box center [383, 137] width 188 height 32
type textarea "x"
type textarea "a"
type textarea "x"
type textarea "ac"
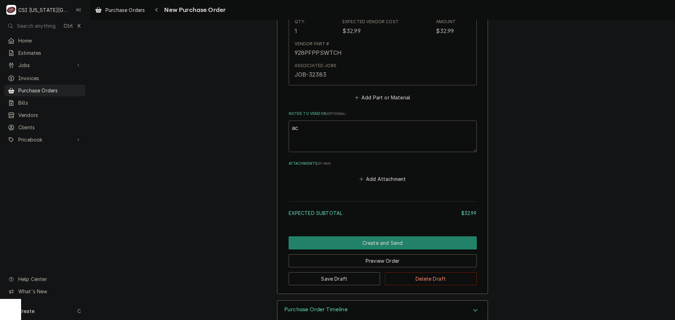
type textarea "x"
type textarea "a"
type textarea "x"
type textarea "A"
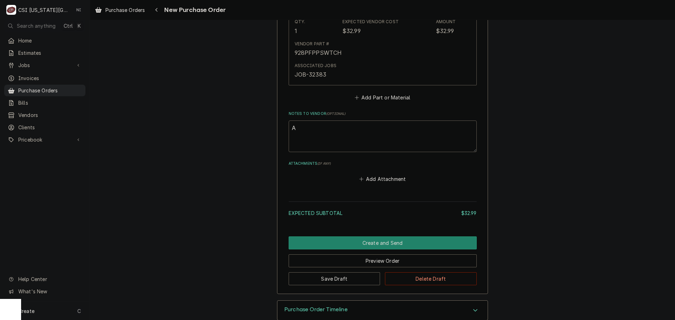
type textarea "x"
type textarea "AC"
type textarea "x"
type textarea "ACO"
type textarea "x"
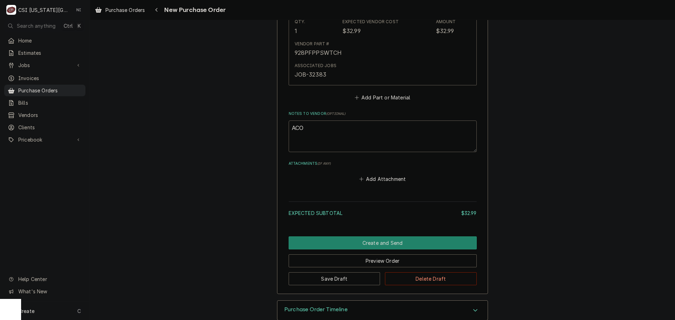
type textarea "ACOF"
type textarea "x"
type textarea "ACOF"
type textarea "x"
type textarea "ACOF $"
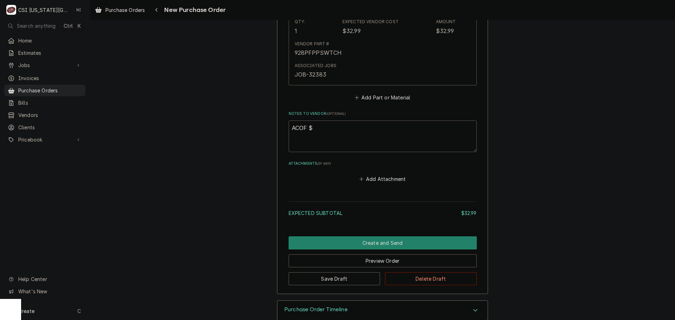
type textarea "x"
type textarea "ACOF $1"
type textarea "x"
type textarea "ACOF $11"
type textarea "x"
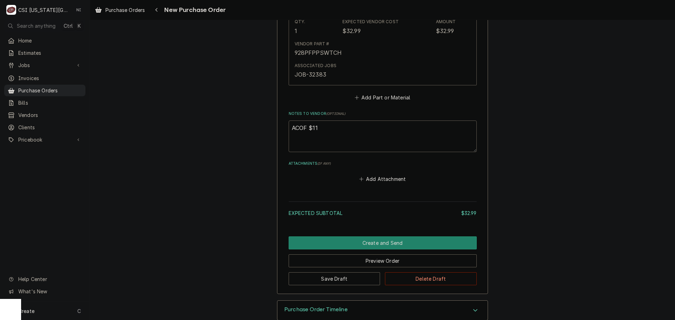
type textarea "ACOF $11."
type textarea "x"
type textarea "ACOF $11.9"
type textarea "x"
type textarea "ACOF $11.95"
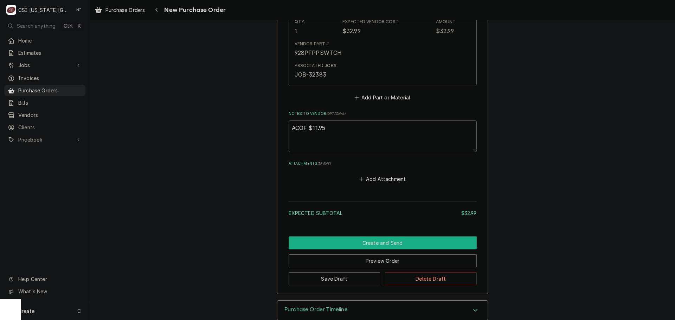
click at [403, 243] on button "Create and Send" at bounding box center [383, 242] width 188 height 13
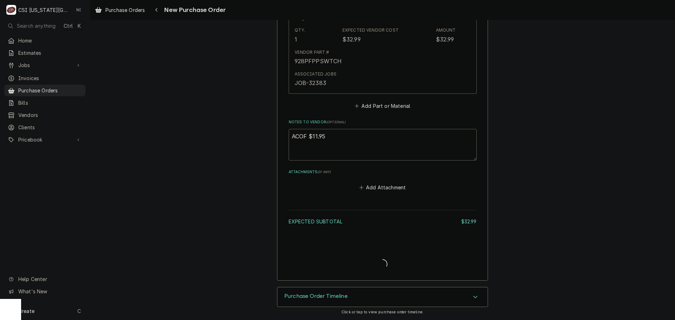
scroll to position [378, 0]
type textarea "x"
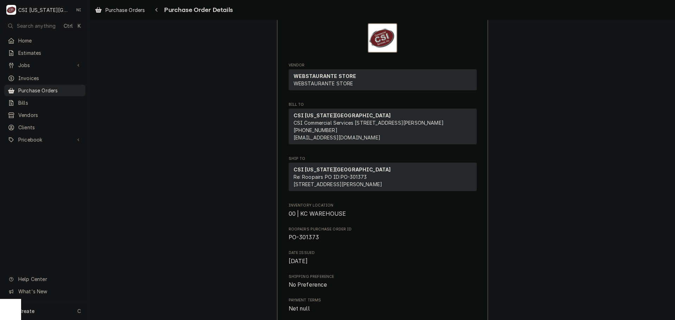
scroll to position [35, 0]
